Goal: Task Accomplishment & Management: Manage account settings

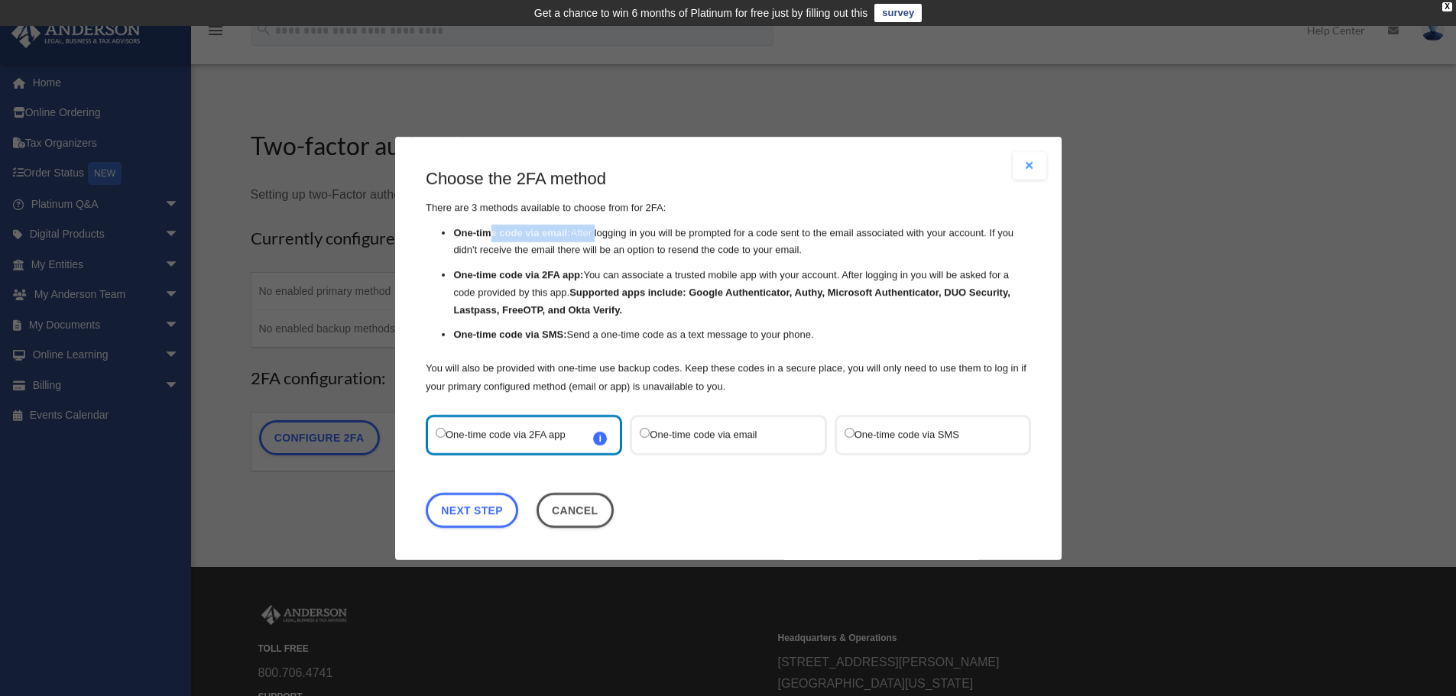
drag, startPoint x: 487, startPoint y: 236, endPoint x: 595, endPoint y: 238, distance: 107.8
click at [595, 238] on li "One-time code via email: After logging in you will be prompted for a code sent …" at bounding box center [742, 241] width 578 height 35
click at [967, 427] on label "One-time code via SMS" at bounding box center [924, 434] width 161 height 21
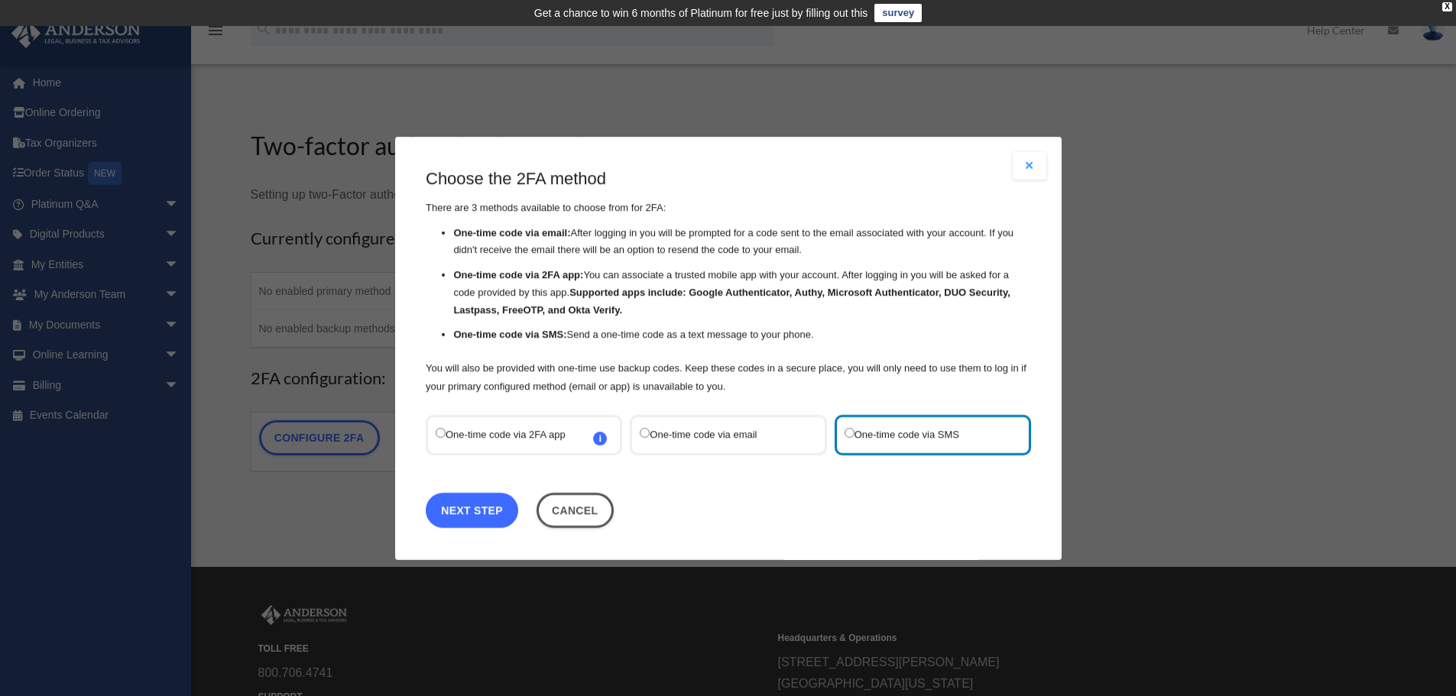
click at [494, 513] on link "Next Step" at bounding box center [472, 509] width 92 height 35
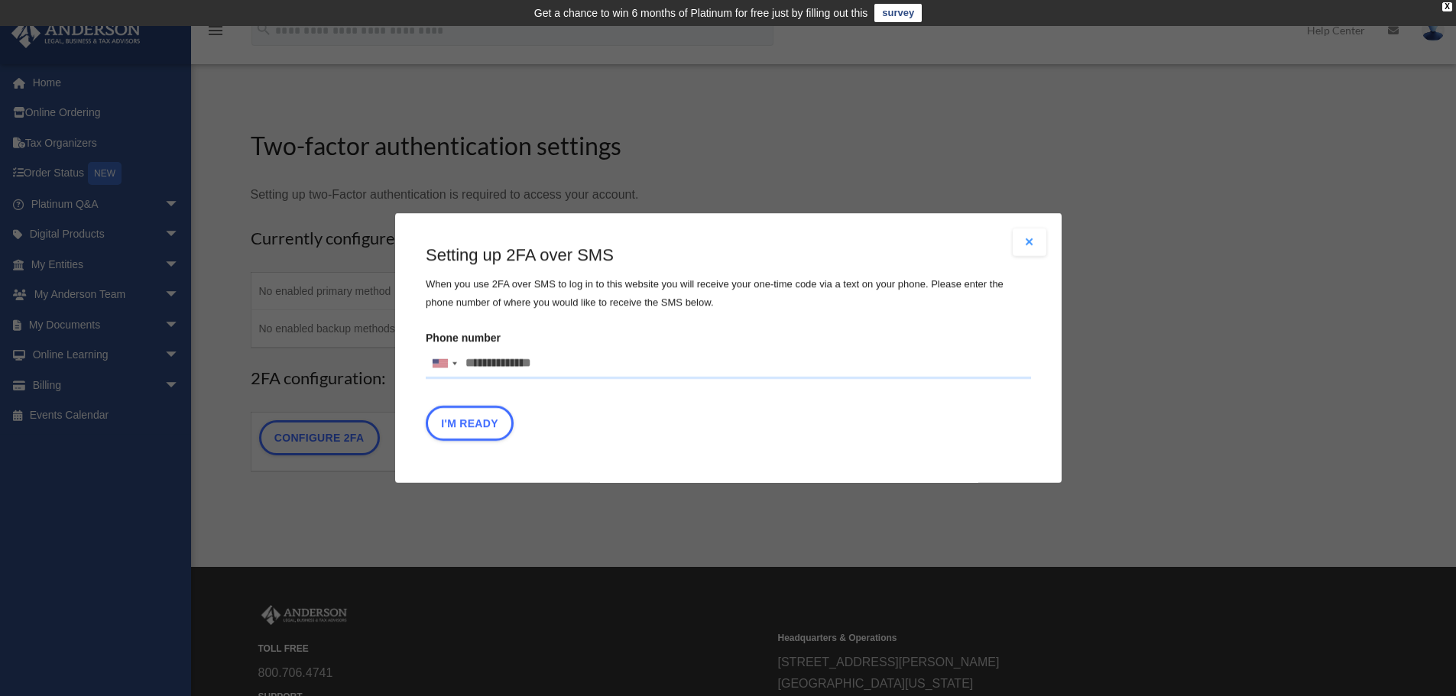
click at [558, 369] on input "Phone number [GEOGRAPHIC_DATA] +1 [GEOGRAPHIC_DATA] +44 [GEOGRAPHIC_DATA] (‫[GE…" at bounding box center [728, 364] width 605 height 31
type input "**********"
click at [682, 432] on div "I'm Ready" at bounding box center [728, 427] width 605 height 43
click at [481, 430] on button "I'm Ready" at bounding box center [470, 423] width 88 height 35
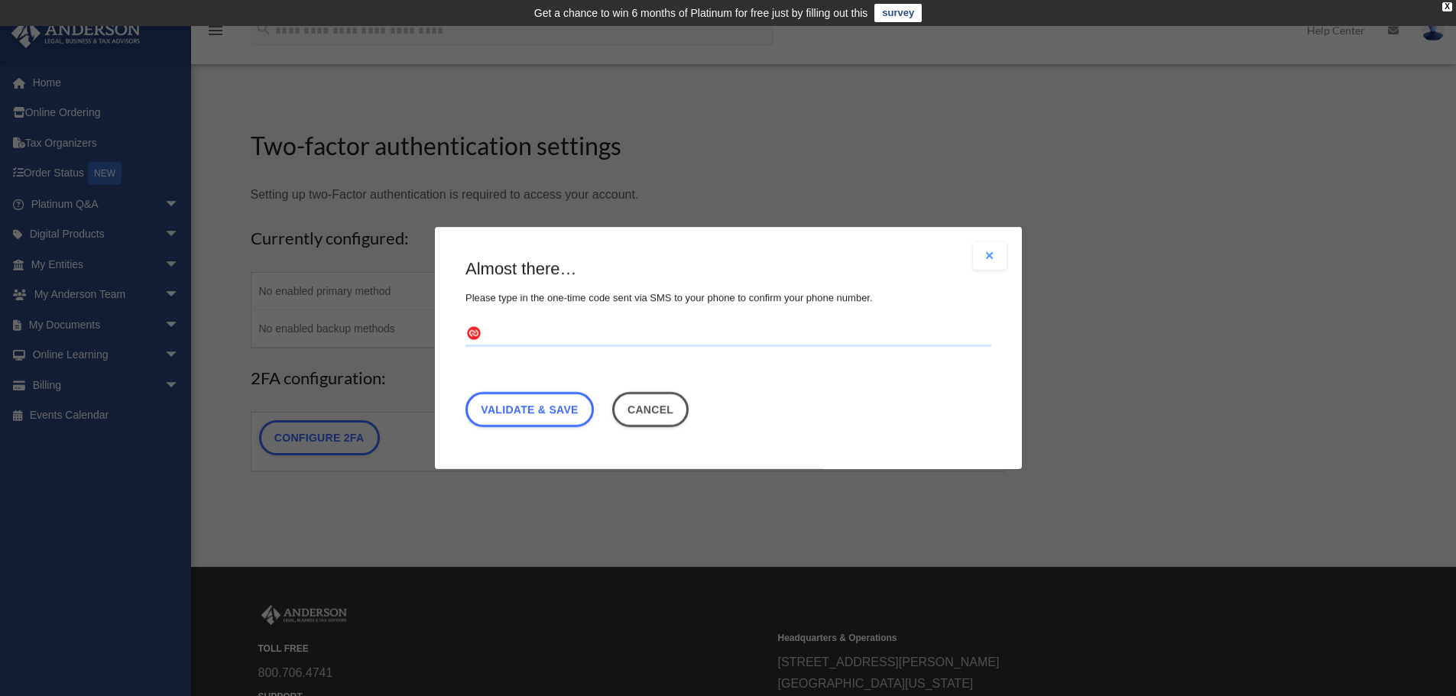
click at [513, 331] on input "text" at bounding box center [728, 335] width 526 height 24
type input "******"
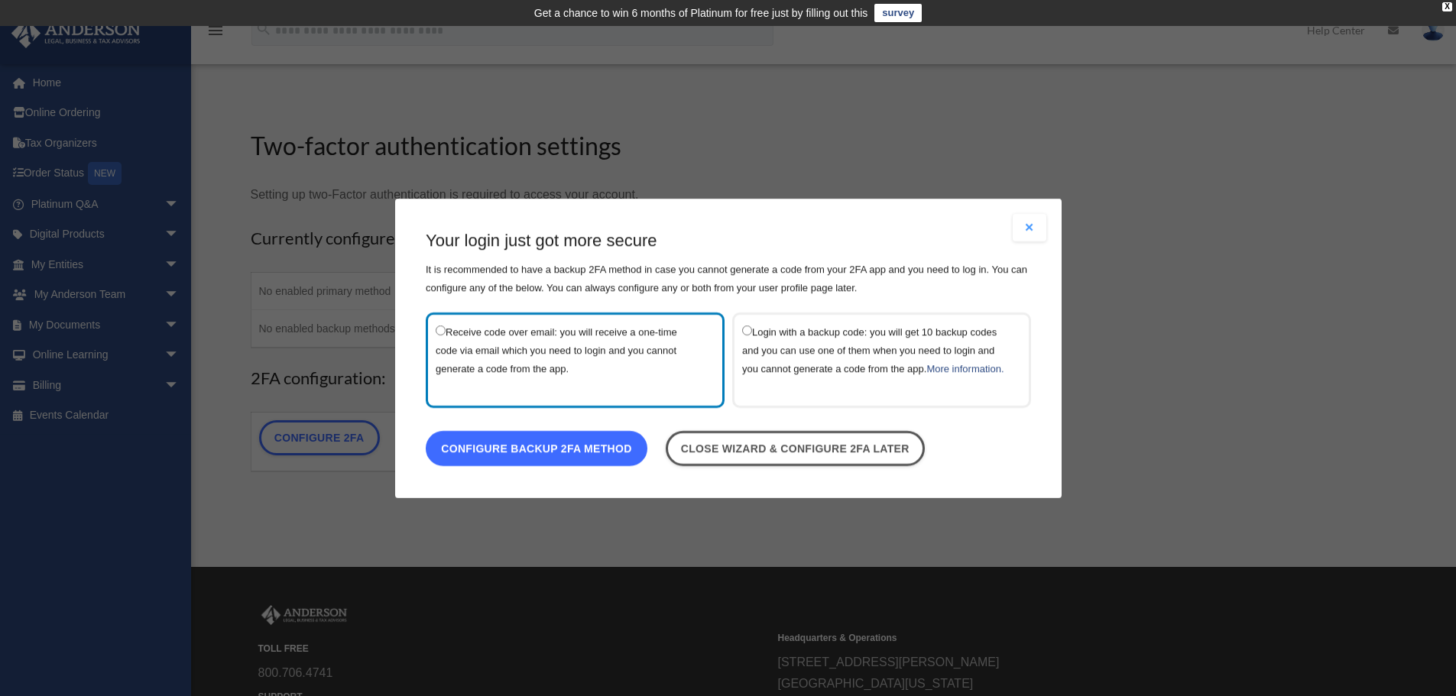
click at [527, 465] on link "Configure backup 2FA method" at bounding box center [537, 447] width 222 height 35
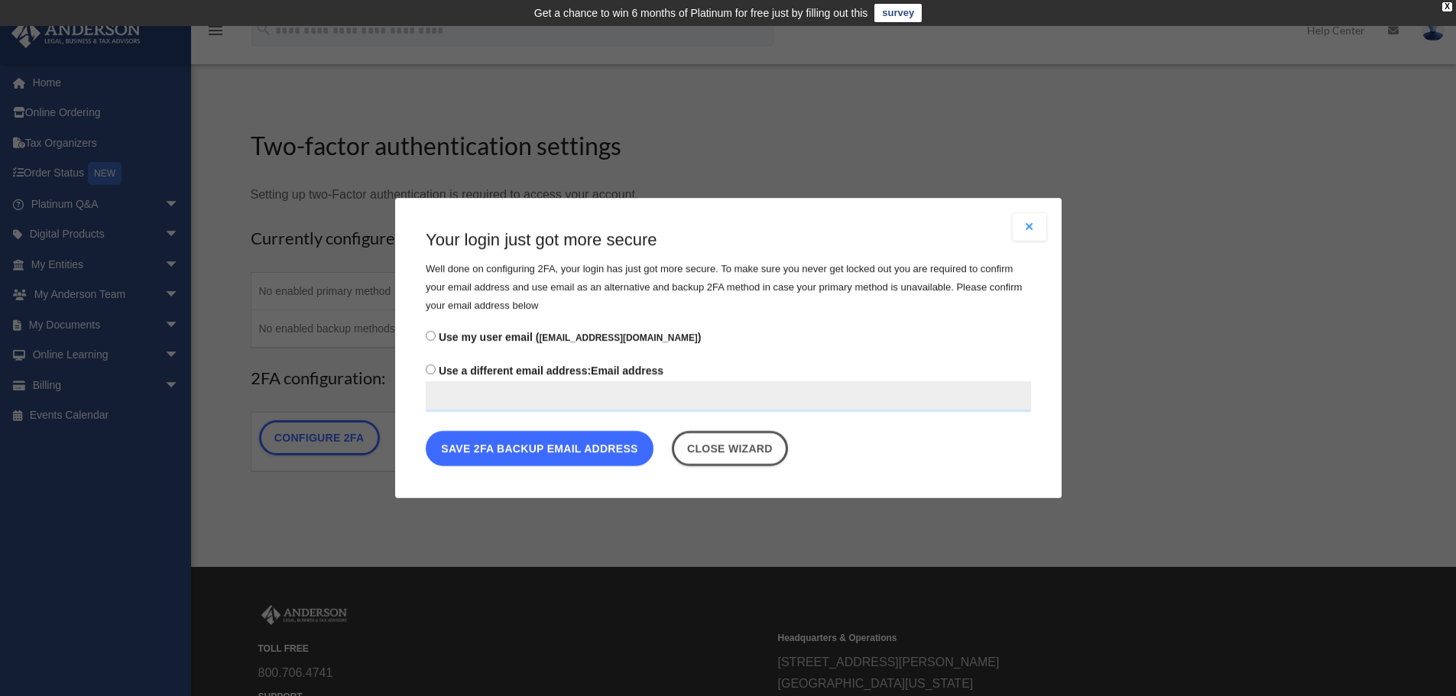
click at [533, 453] on button "Save 2FA backup email address" at bounding box center [540, 448] width 228 height 35
click at [565, 446] on button "Save 2FA backup email address" at bounding box center [540, 448] width 228 height 35
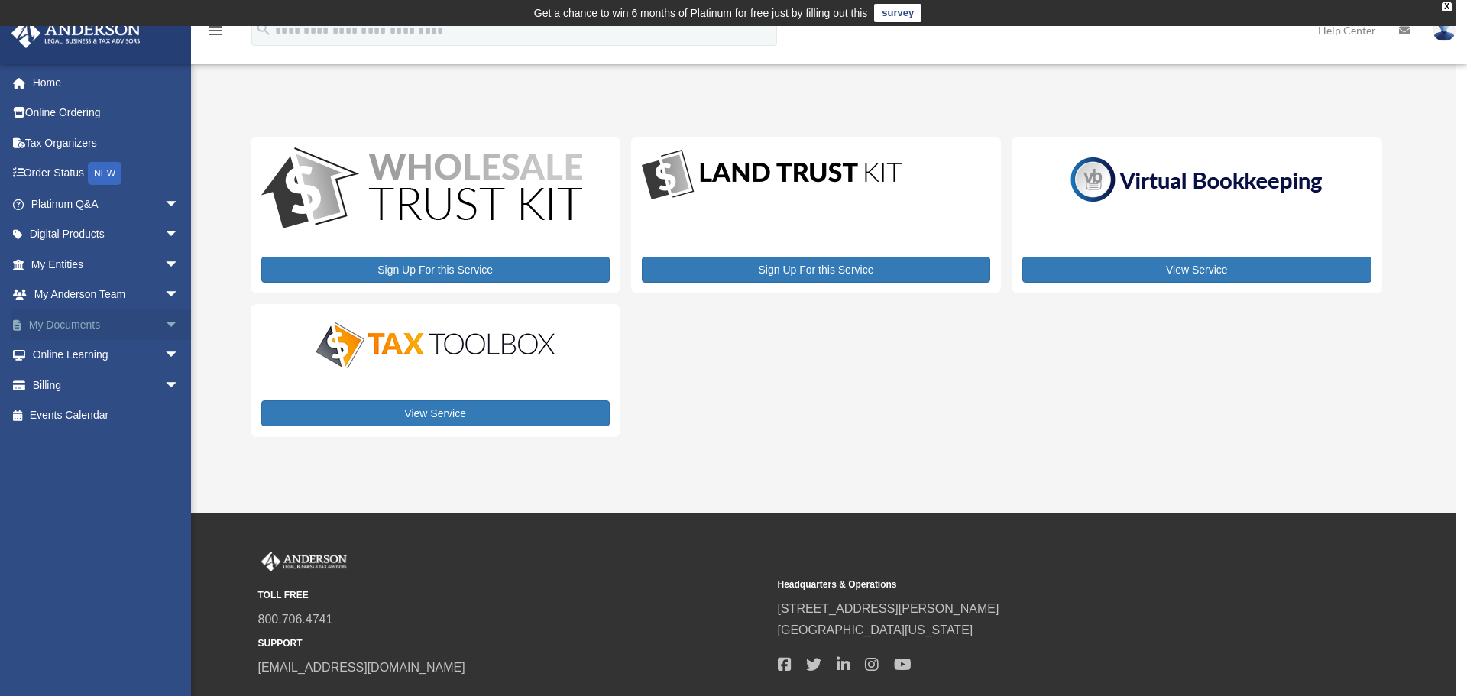
click at [164, 323] on span "arrow_drop_down" at bounding box center [179, 325] width 31 height 31
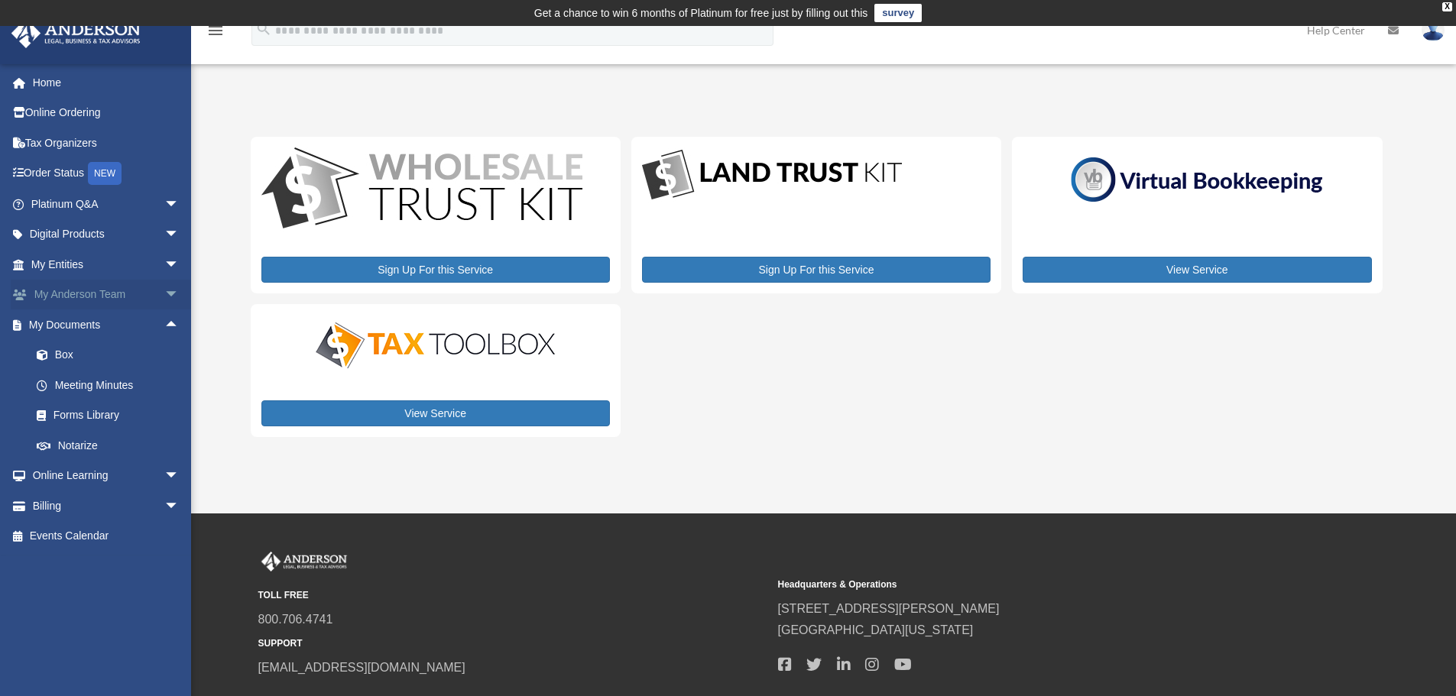
click at [164, 287] on span "arrow_drop_down" at bounding box center [179, 295] width 31 height 31
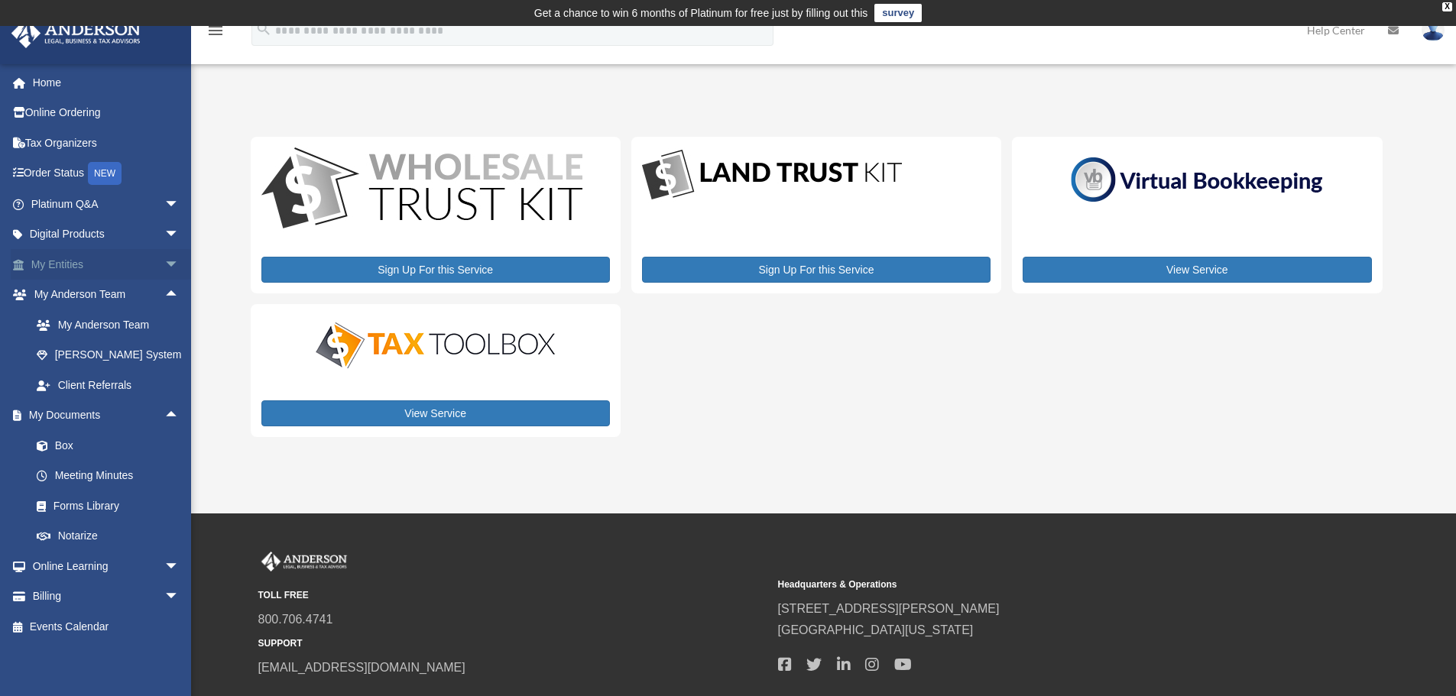
click at [164, 259] on span "arrow_drop_down" at bounding box center [179, 264] width 31 height 31
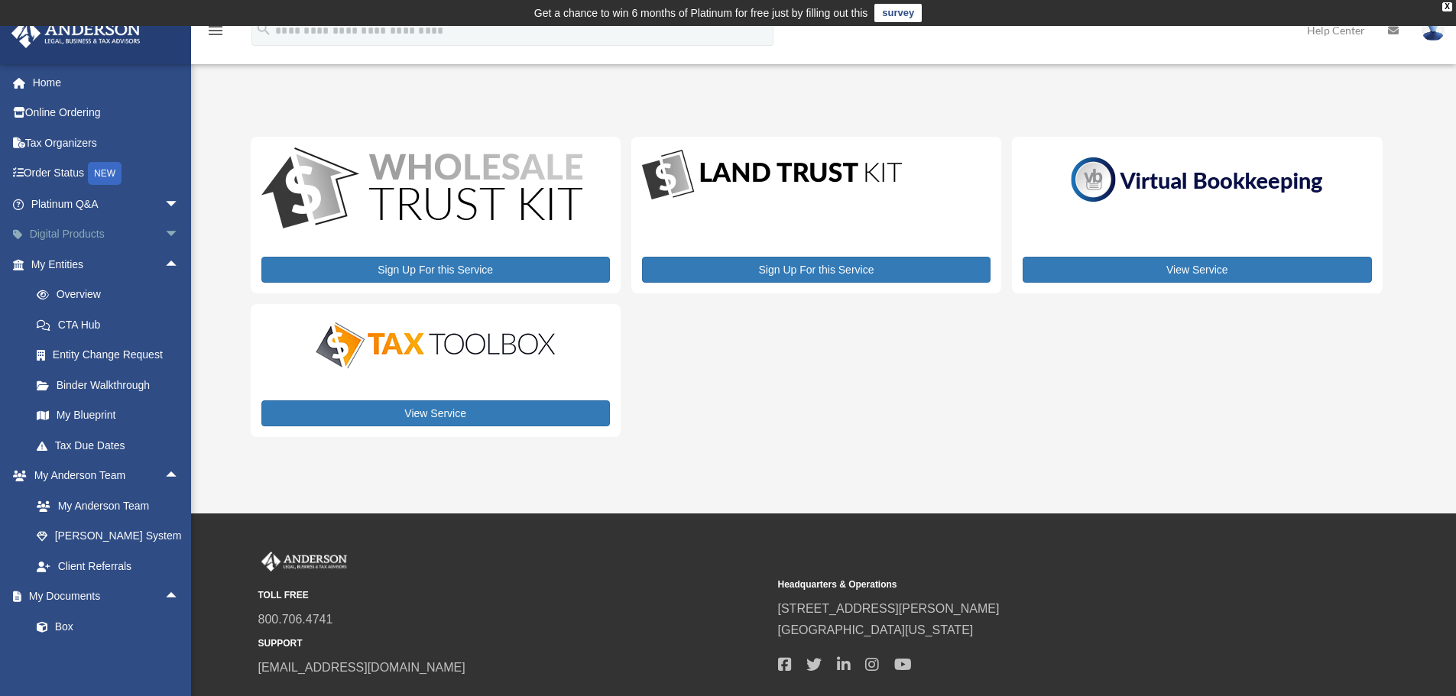
click at [164, 232] on span "arrow_drop_down" at bounding box center [179, 234] width 31 height 31
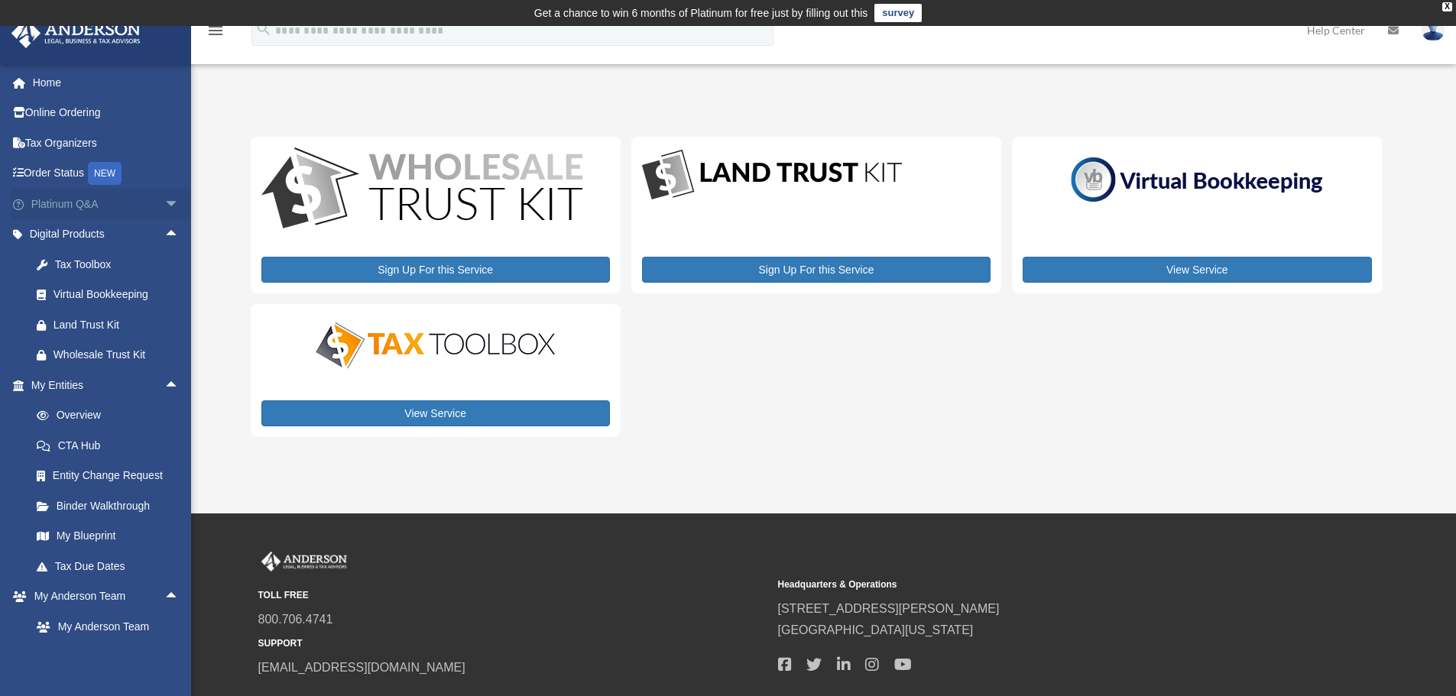
click at [164, 199] on span "arrow_drop_down" at bounding box center [179, 204] width 31 height 31
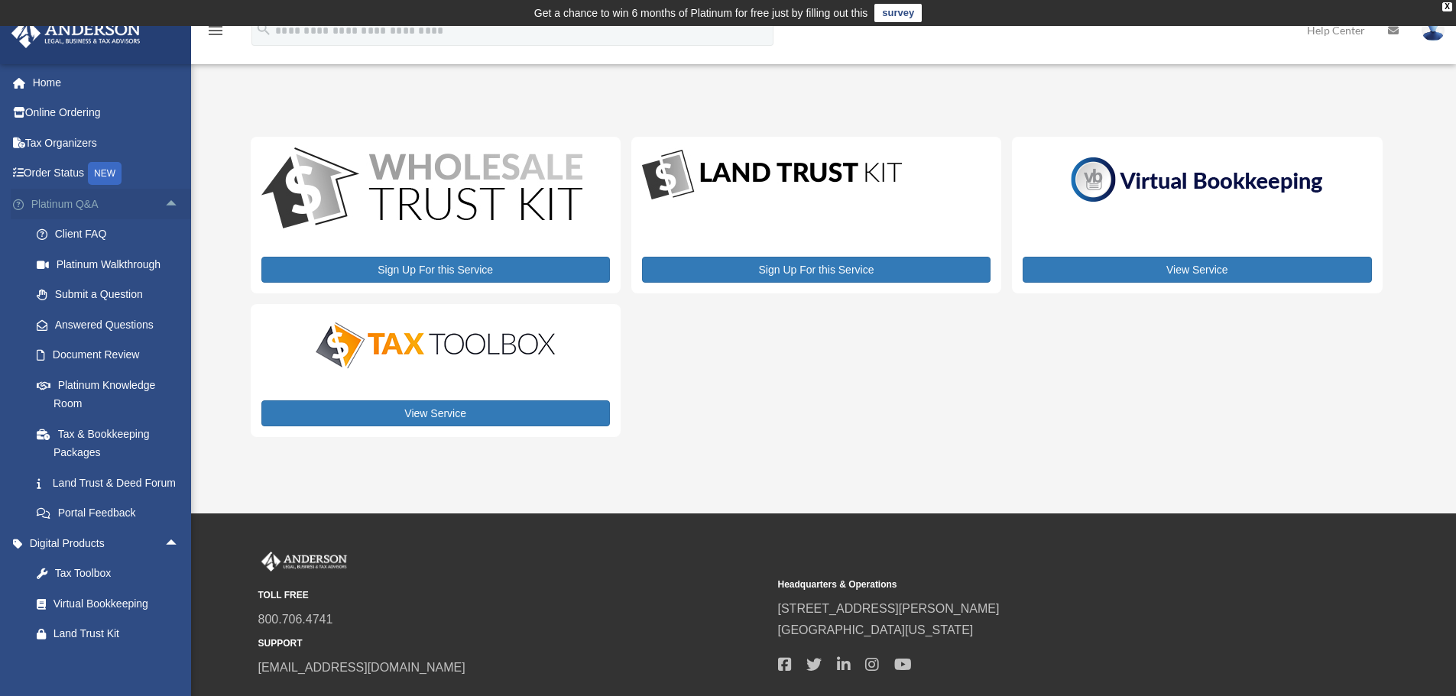
click at [164, 199] on span "arrow_drop_up" at bounding box center [179, 204] width 31 height 31
